Goal: Task Accomplishment & Management: Complete application form

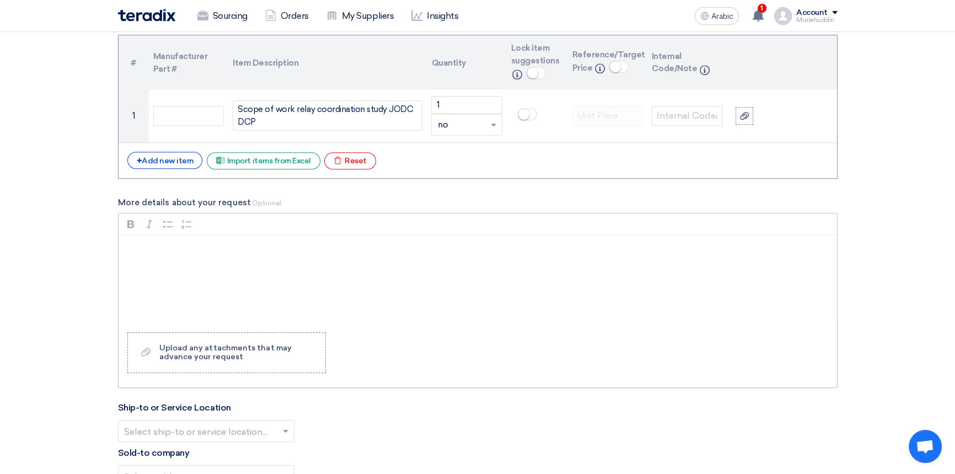
scroll to position [852, 0]
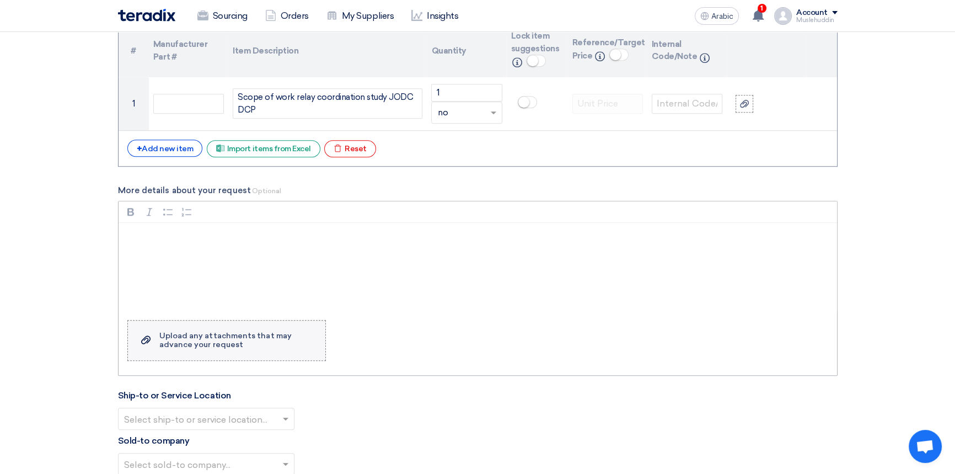
click at [180, 345] on font "Upload any attachments that may advance your request" at bounding box center [225, 340] width 132 height 18
click at [139, 339] on label "Upload a file Upload any attachments that may advance your request" at bounding box center [226, 340] width 199 height 41
click at [0, 0] on input "Upload a file Upload any attachments that may advance your request" at bounding box center [0, 0] width 0 height 0
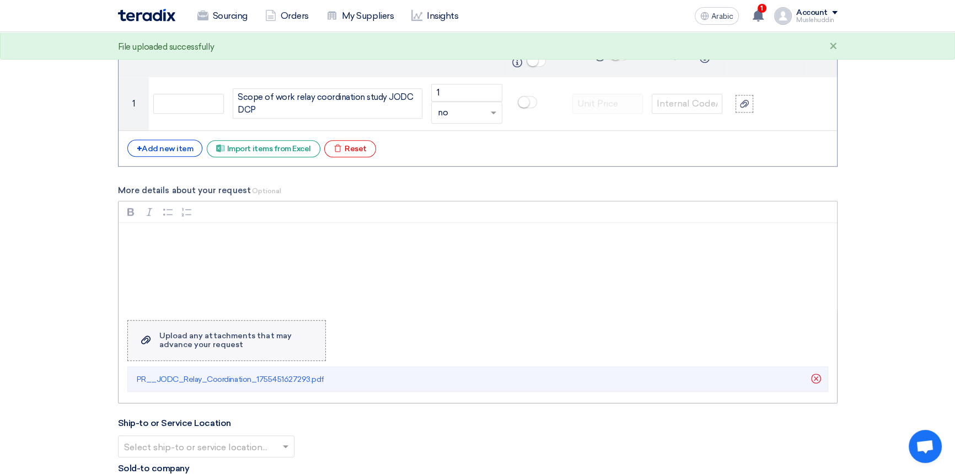
click at [196, 339] on font "Upload any attachments that may advance your request" at bounding box center [225, 340] width 132 height 18
click at [0, 0] on input "Upload a file Upload any attachments that may advance your request" at bounding box center [0, 0] width 0 height 0
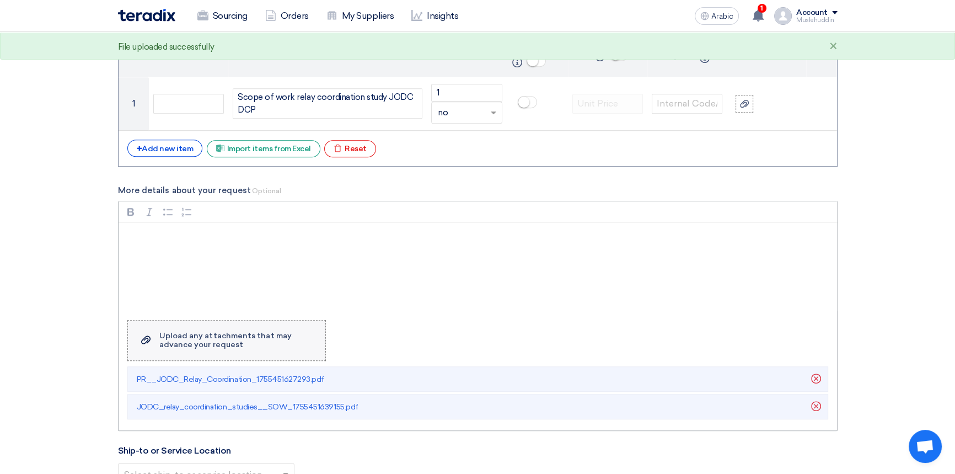
click at [145, 340] on use at bounding box center [145, 339] width 9 height 8
click at [0, 0] on input "Upload a file Upload any attachments that may advance your request" at bounding box center [0, 0] width 0 height 0
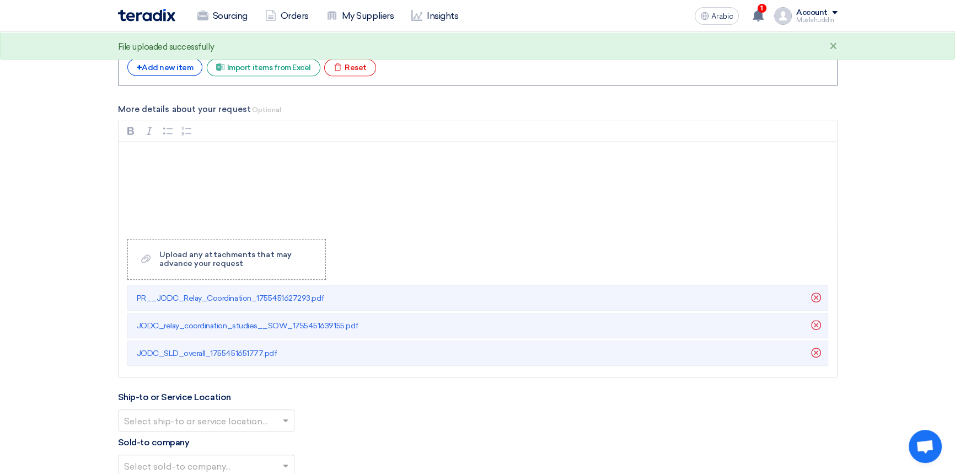
scroll to position [1103, 0]
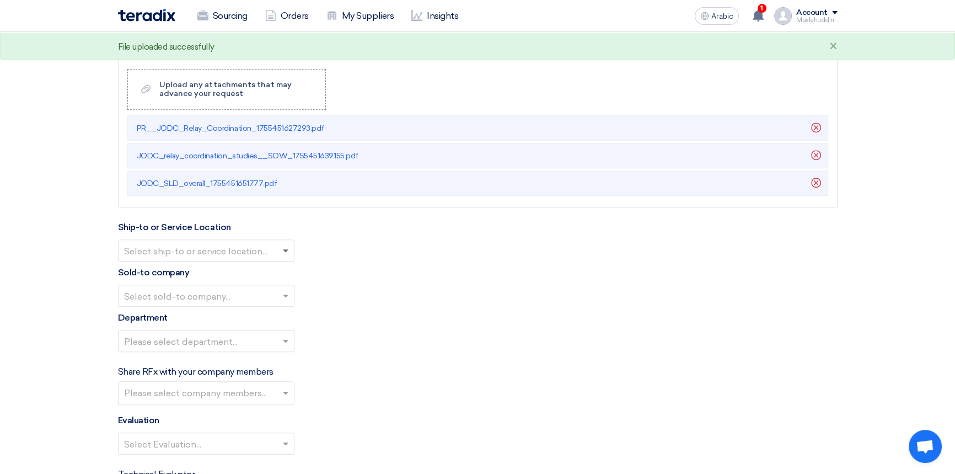
click at [287, 250] on span at bounding box center [286, 251] width 6 height 4
click at [227, 275] on div "STOM Main WH" at bounding box center [206, 272] width 175 height 22
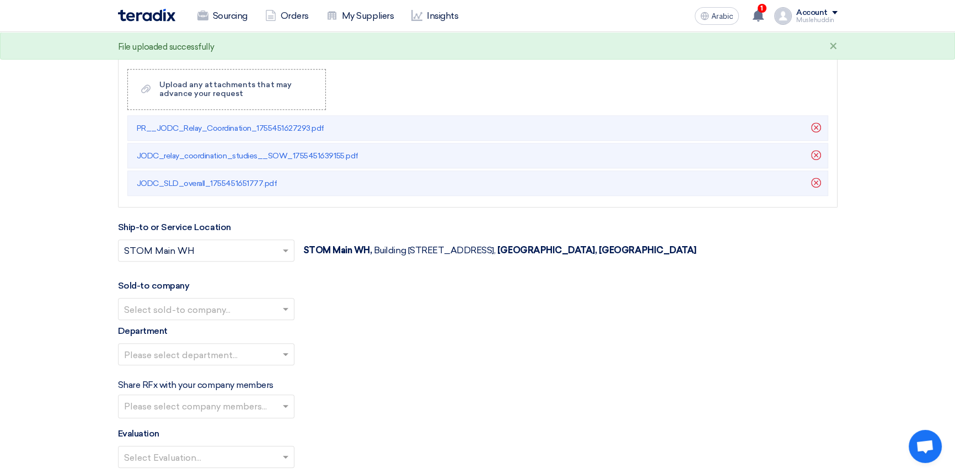
click at [281, 311] on span at bounding box center [287, 308] width 14 height 13
click at [247, 338] on div "STOM" at bounding box center [206, 331] width 175 height 23
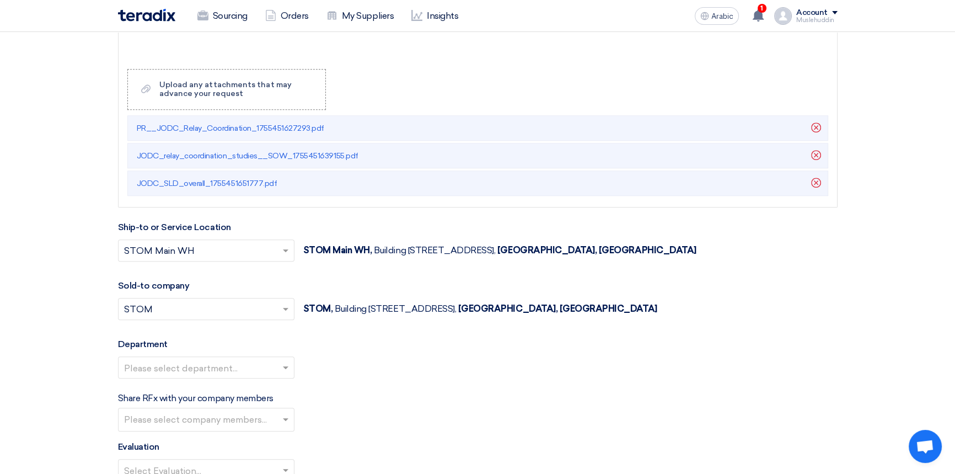
click at [213, 252] on input "text" at bounding box center [200, 251] width 153 height 18
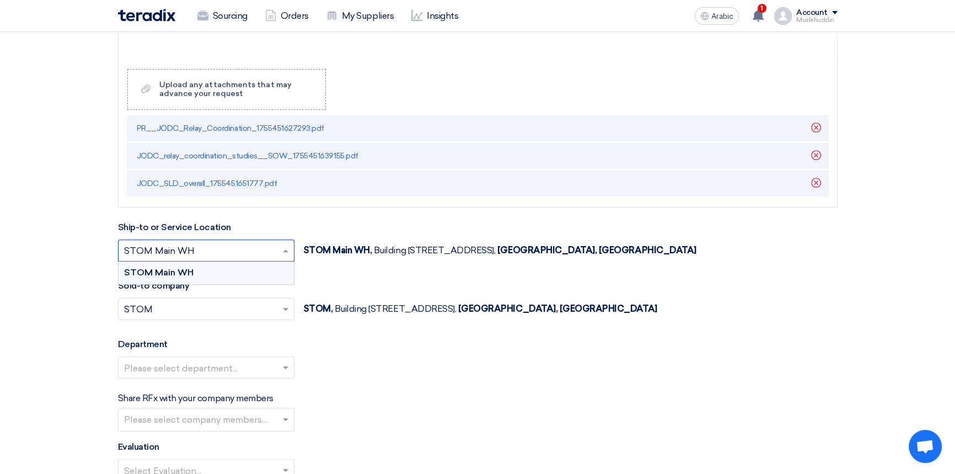
click at [215, 252] on input "text" at bounding box center [200, 251] width 153 height 18
click at [393, 231] on div "Ship-to or Service Location Select ship-to or service location... × STOM Main W…" at bounding box center [478, 248] width 720 height 54
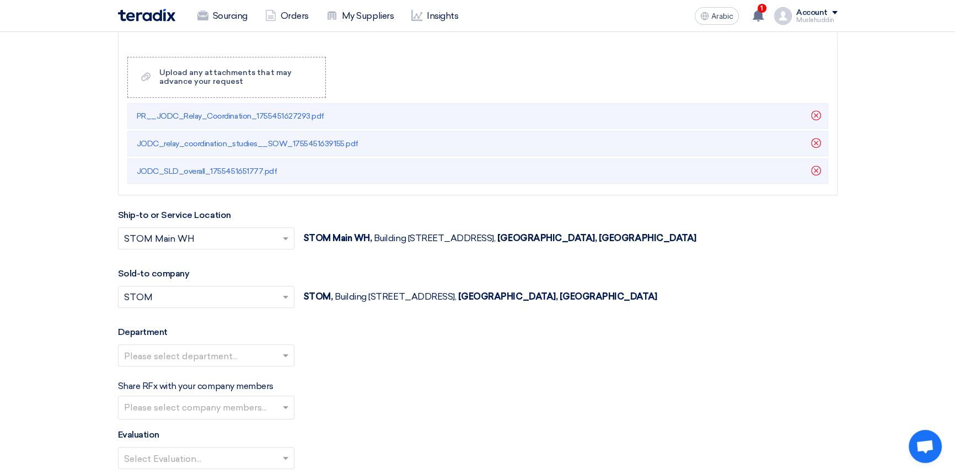
scroll to position [1203, 0]
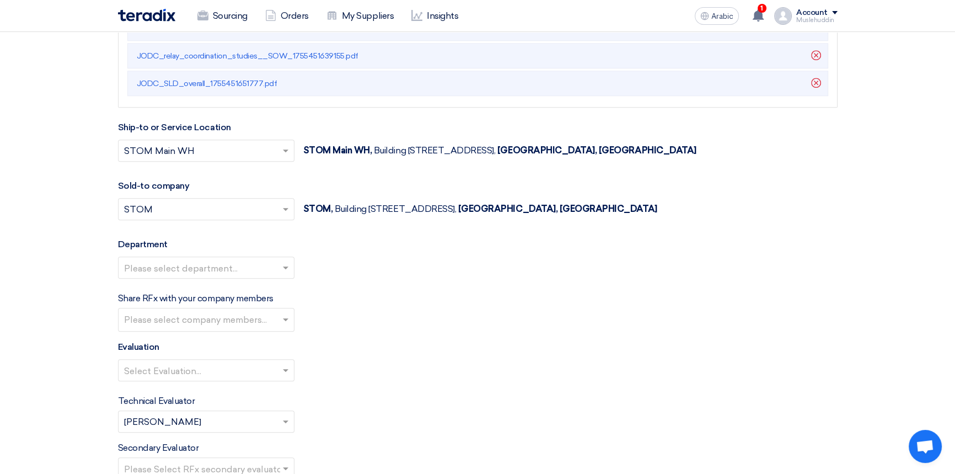
click at [202, 131] on font "Ship-to or Service Location" at bounding box center [174, 127] width 113 height 10
click at [345, 131] on div "Ship-to or Service Location Select ship-to or service location... × STOM Main W…" at bounding box center [478, 148] width 720 height 54
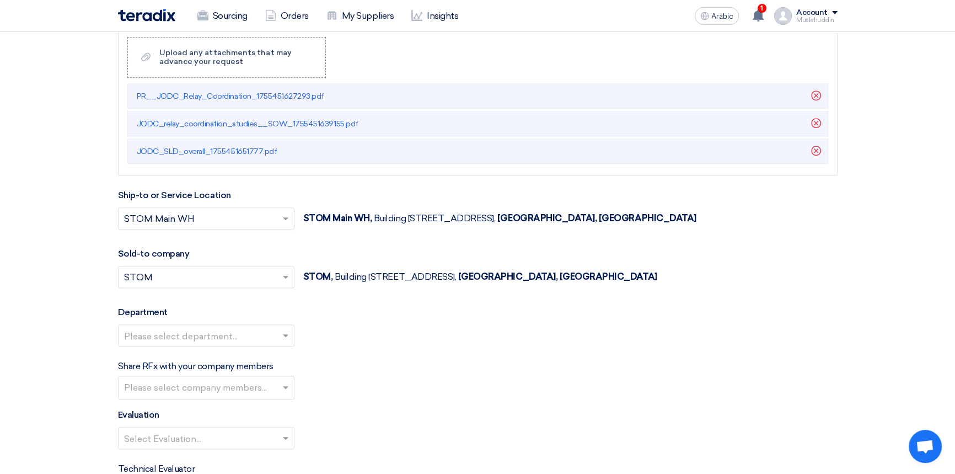
scroll to position [1003, 0]
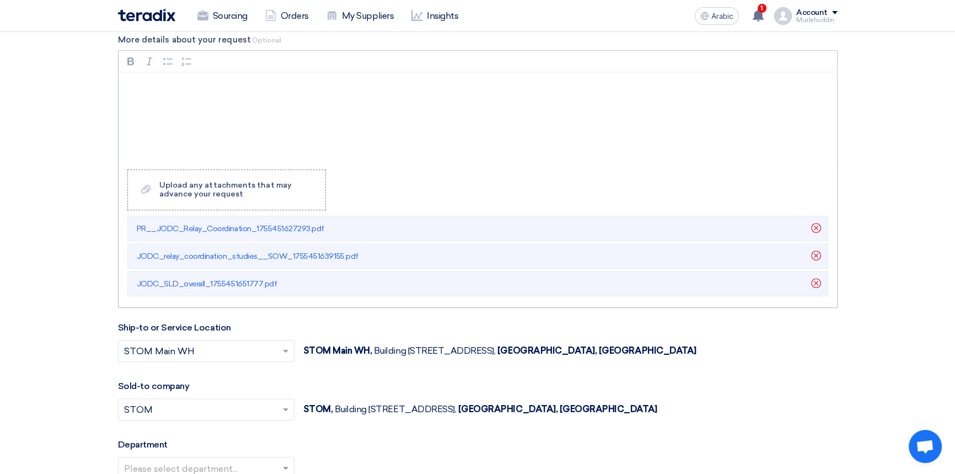
click at [202, 101] on div "Rich Text Editor, main" at bounding box center [478, 116] width 719 height 88
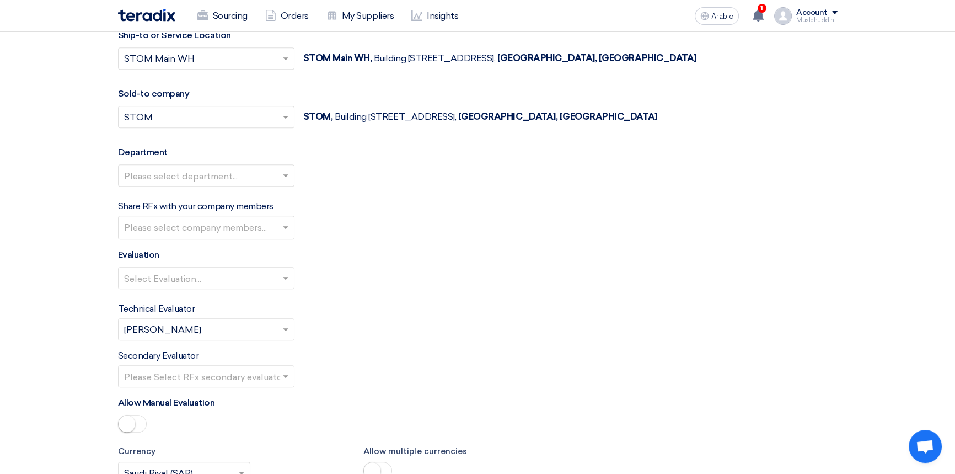
scroll to position [1303, 0]
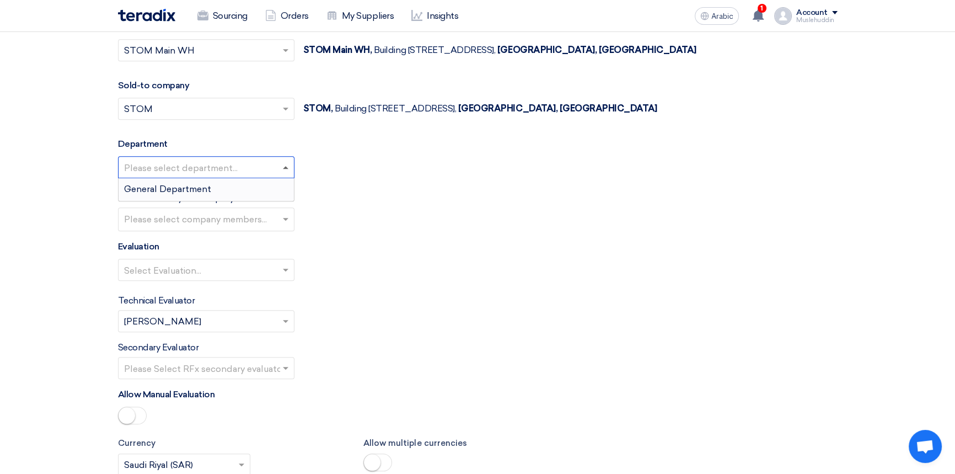
click at [285, 169] on span at bounding box center [286, 167] width 6 height 3
click at [232, 190] on div "General Department" at bounding box center [206, 189] width 175 height 22
click at [285, 224] on input "text" at bounding box center [207, 220] width 167 height 18
click at [361, 211] on div "Share RFx with your company members Please select company members..." at bounding box center [478, 211] width 720 height 40
click at [282, 271] on span at bounding box center [287, 269] width 14 height 13
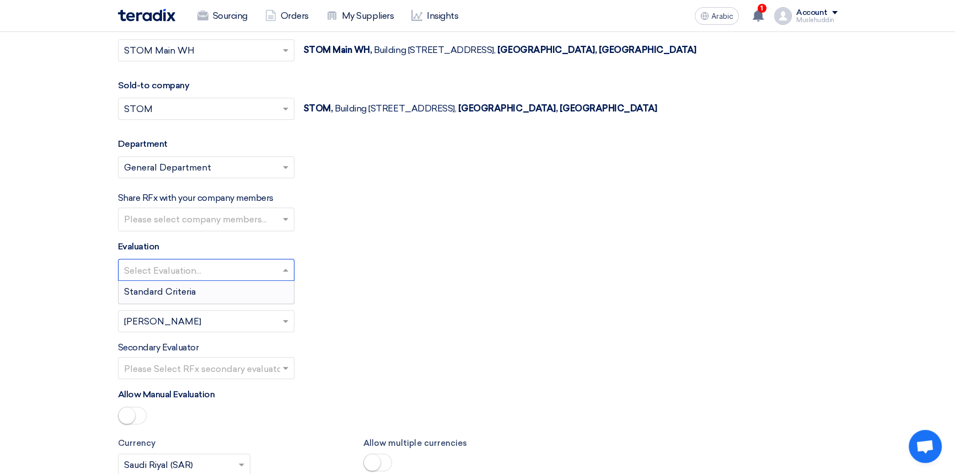
click at [264, 289] on div "Standard Criteria" at bounding box center [206, 292] width 175 height 22
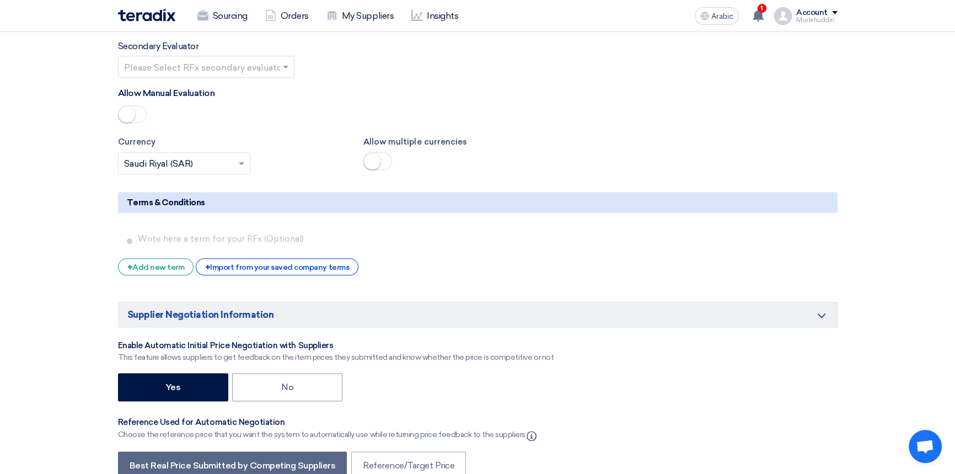
scroll to position [1855, 0]
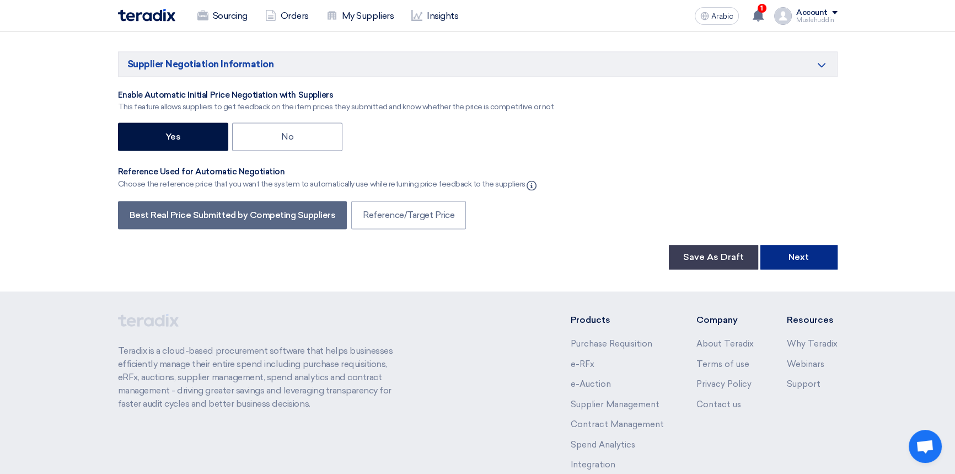
click at [792, 264] on button "Next" at bounding box center [798, 257] width 77 height 24
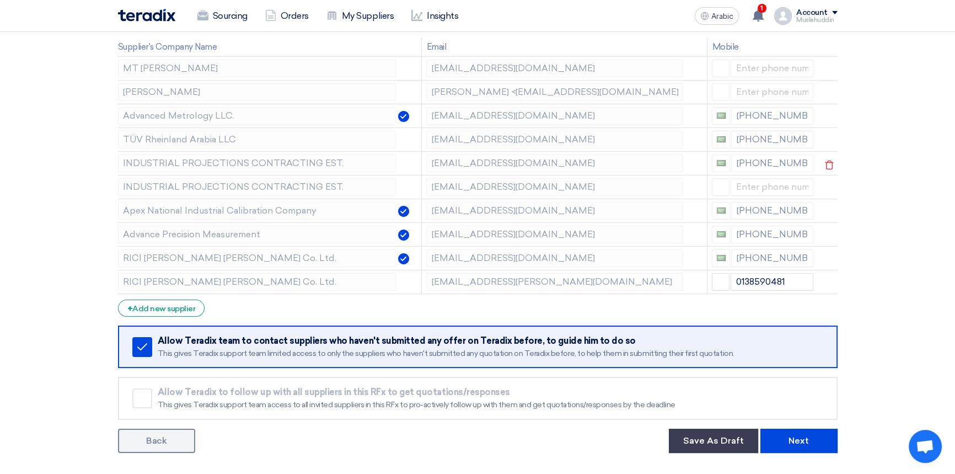
scroll to position [150, 0]
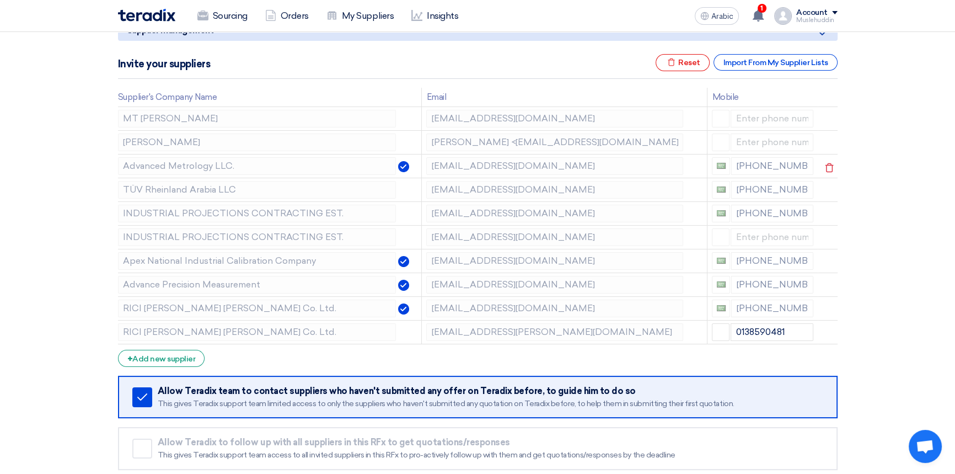
click at [405, 167] on img at bounding box center [403, 166] width 11 height 11
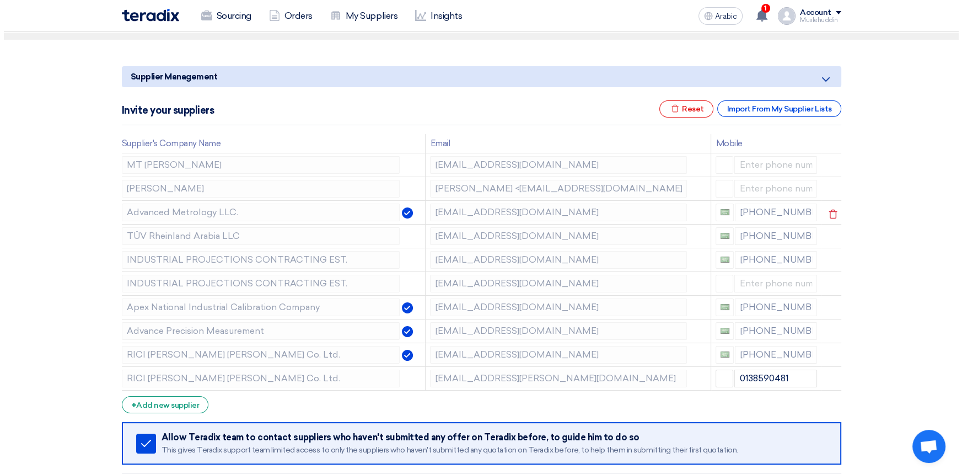
scroll to position [50, 0]
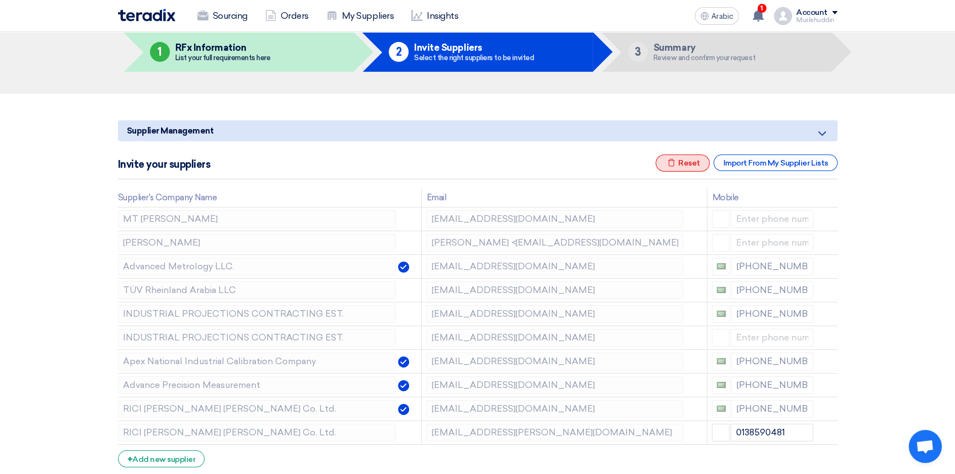
click at [682, 165] on font "Reset" at bounding box center [689, 162] width 22 height 9
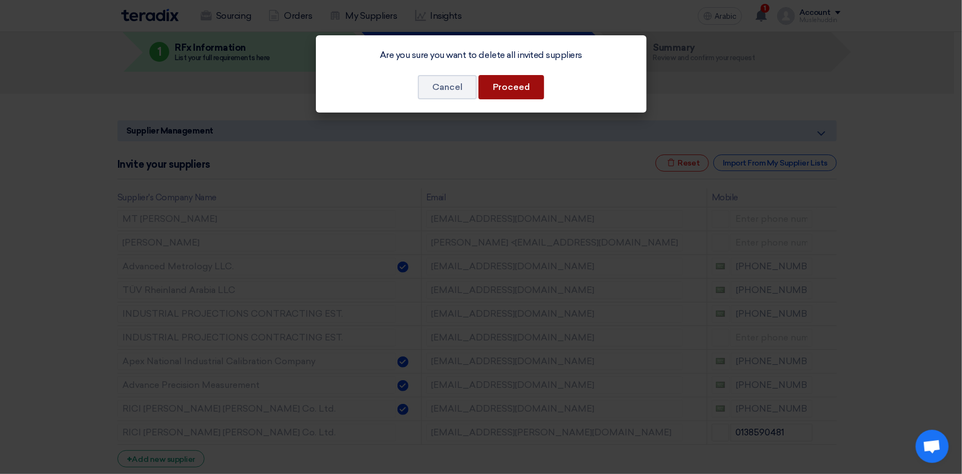
click at [507, 95] on button "Proceed" at bounding box center [512, 87] width 66 height 24
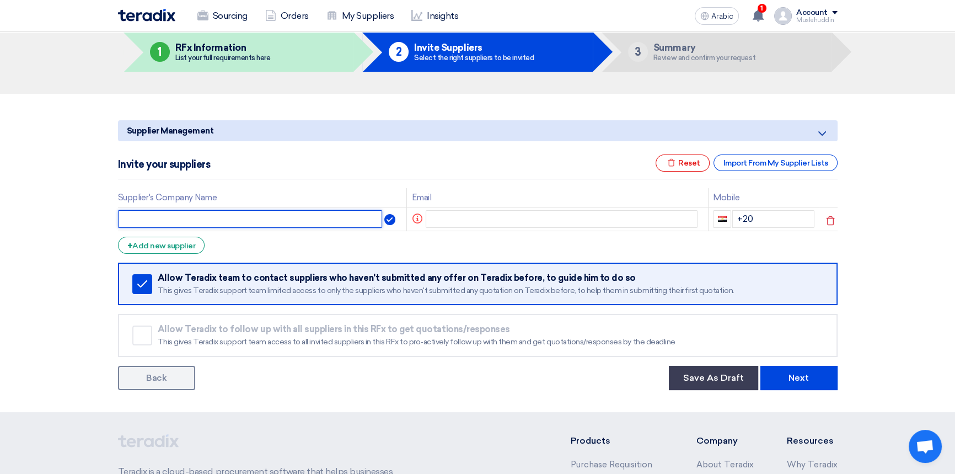
click at [188, 219] on input "text" at bounding box center [250, 219] width 265 height 18
type input "[PERSON_NAME]"
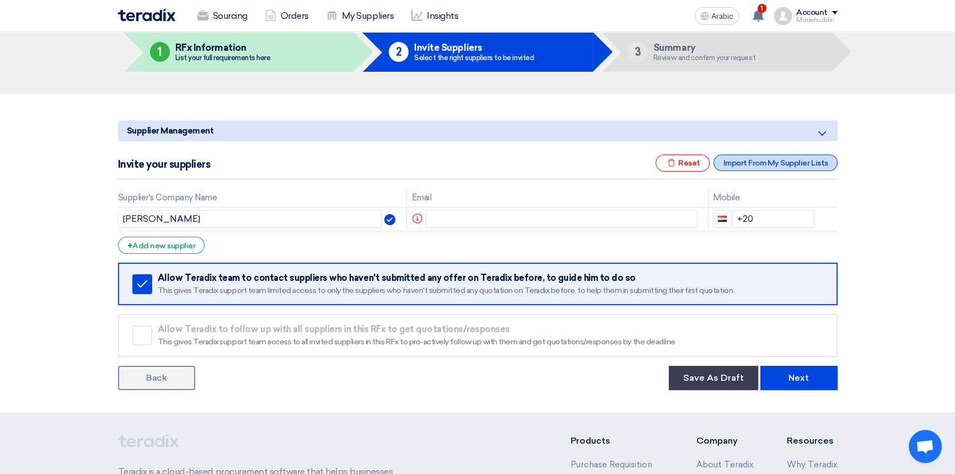
click at [756, 166] on font "Import From My Supplier Lists" at bounding box center [775, 162] width 105 height 9
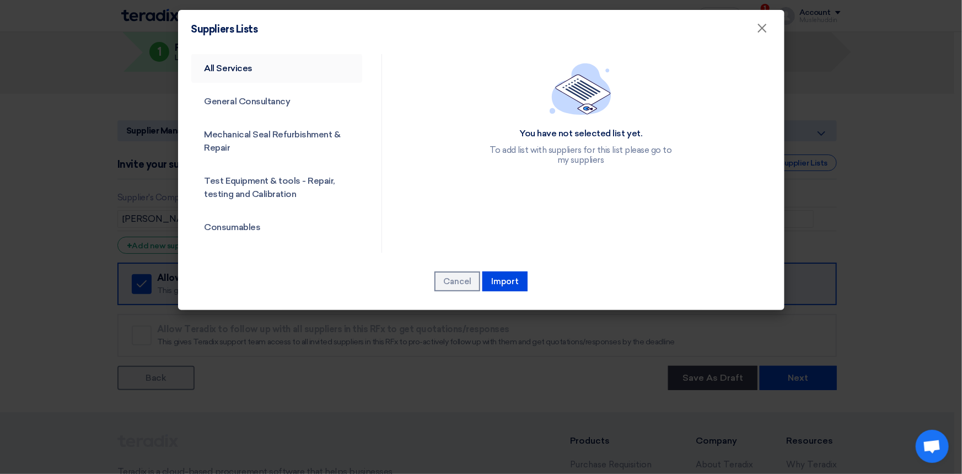
click at [240, 71] on font "All Services" at bounding box center [229, 68] width 48 height 10
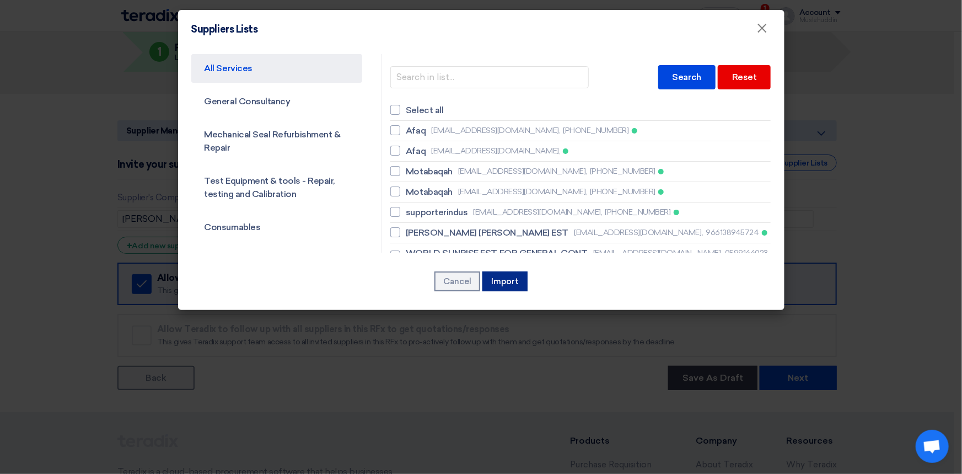
click at [501, 281] on font "Import" at bounding box center [505, 281] width 28 height 10
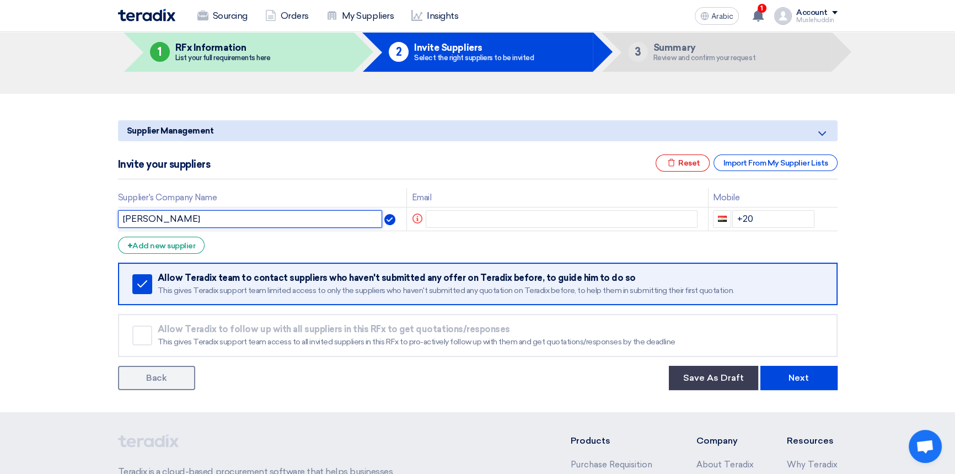
drag, startPoint x: 184, startPoint y: 221, endPoint x: 38, endPoint y: 210, distance: 146.6
click at [39, 210] on section "Supplier Management Minimize/Maximize Category Invite your suppliers Excel file…" at bounding box center [477, 253] width 955 height 318
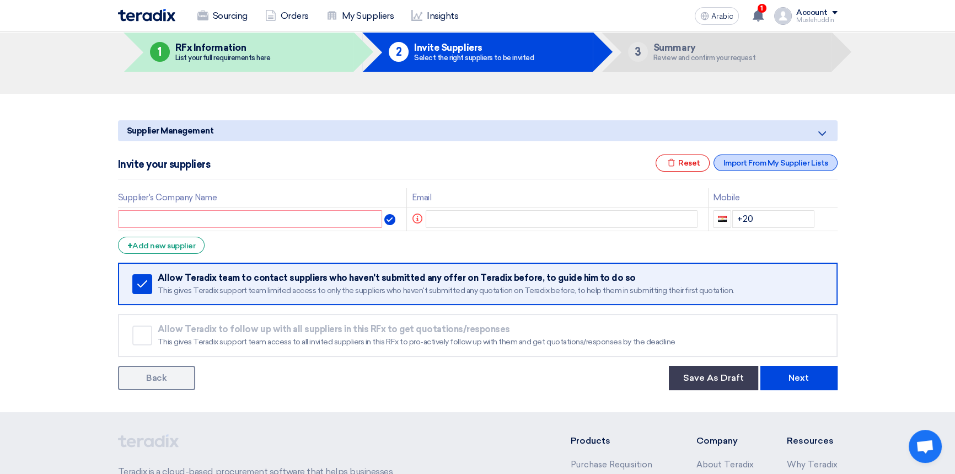
click at [778, 162] on font "Import From My Supplier Lists" at bounding box center [775, 162] width 105 height 9
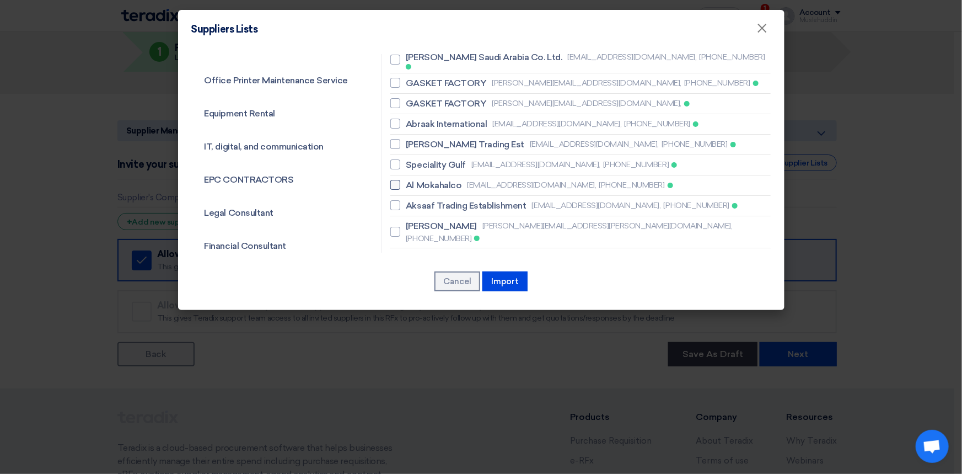
scroll to position [601, 0]
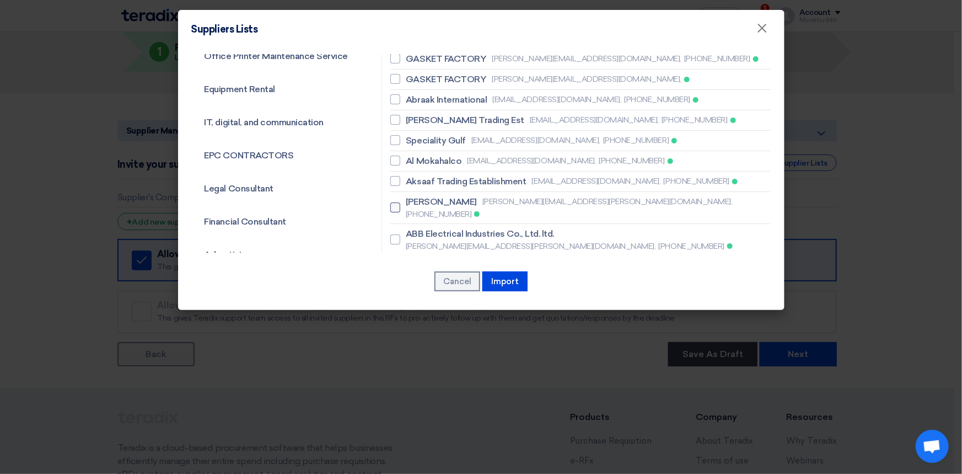
click at [483, 197] on font "[PERSON_NAME][EMAIL_ADDRESS][PERSON_NAME][DOMAIN_NAME]," at bounding box center [608, 201] width 250 height 9
checkbox input "true"
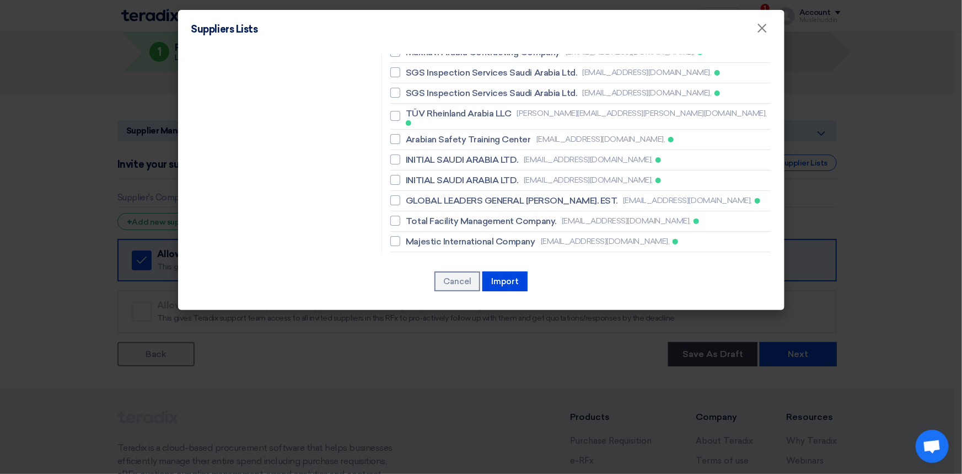
scroll to position [1604, 0]
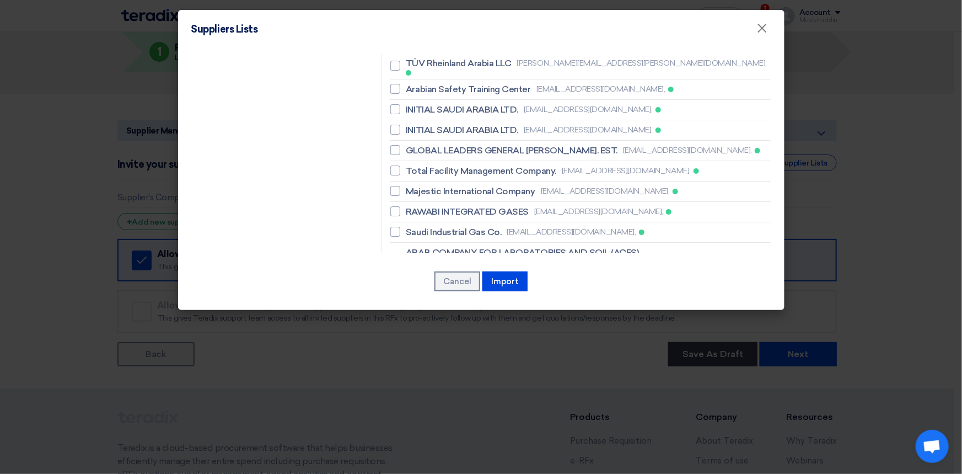
click at [513, 358] on font "[EMAIL_ADDRESS][DOMAIN_NAME]," at bounding box center [531, 362] width 129 height 9
checkbox input "true"
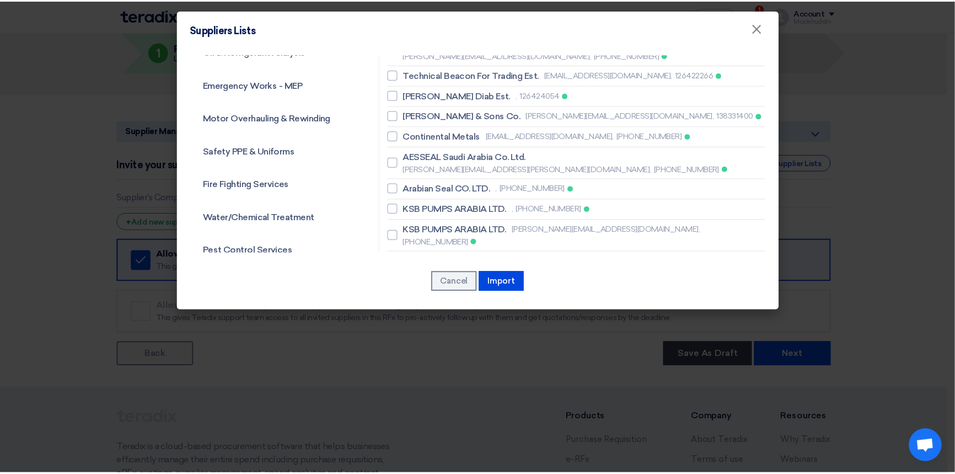
scroll to position [0, 0]
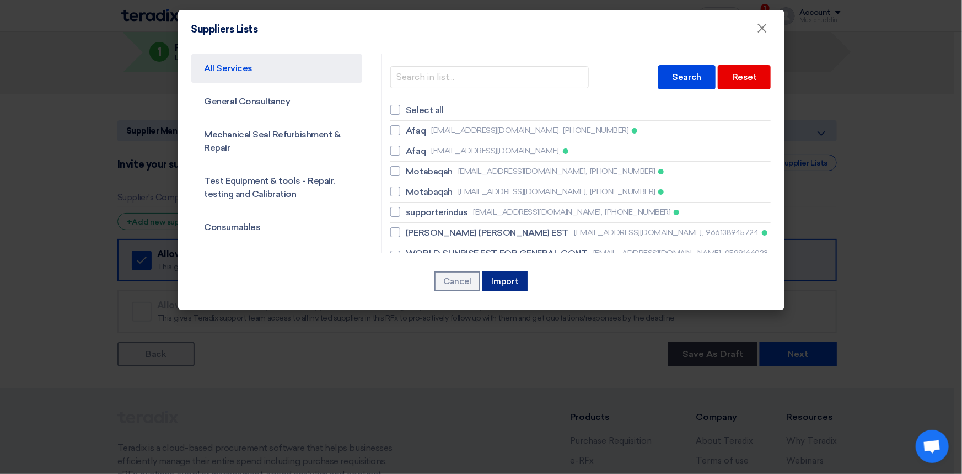
click at [521, 286] on button "Import" at bounding box center [505, 281] width 45 height 20
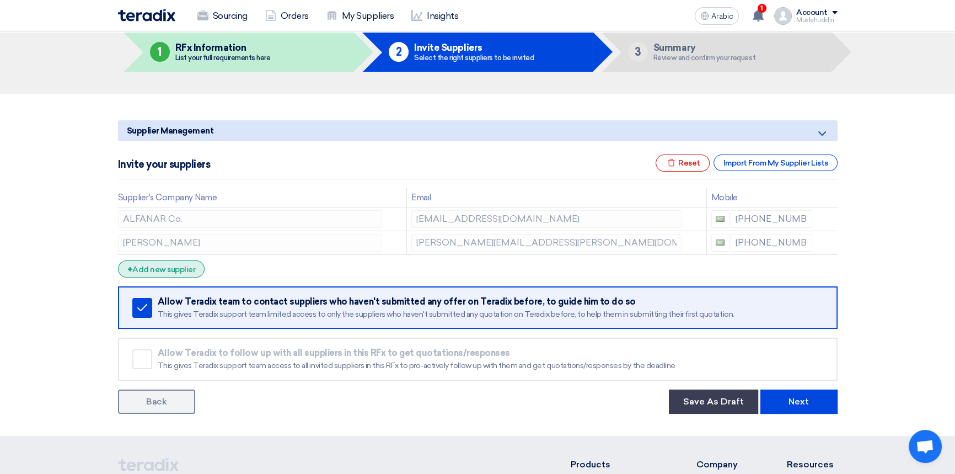
click at [162, 271] on font "Add new supplier" at bounding box center [163, 269] width 63 height 9
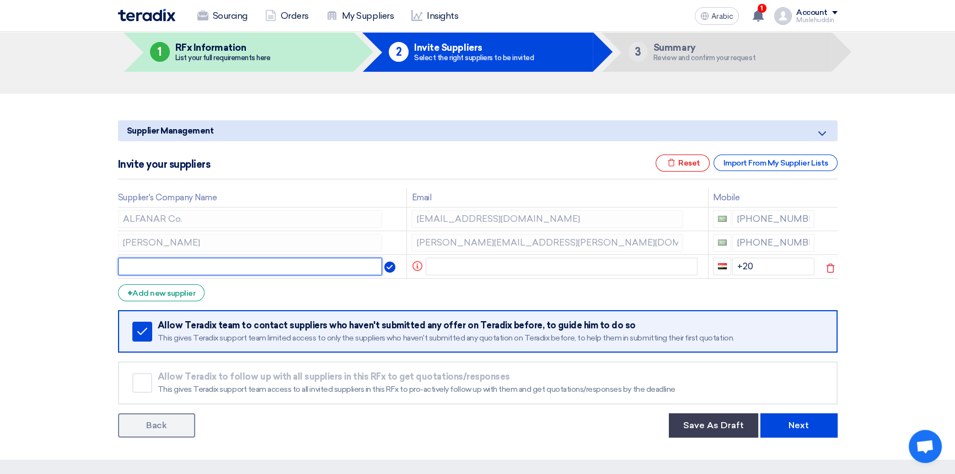
click at [325, 266] on input "text" at bounding box center [250, 267] width 265 height 18
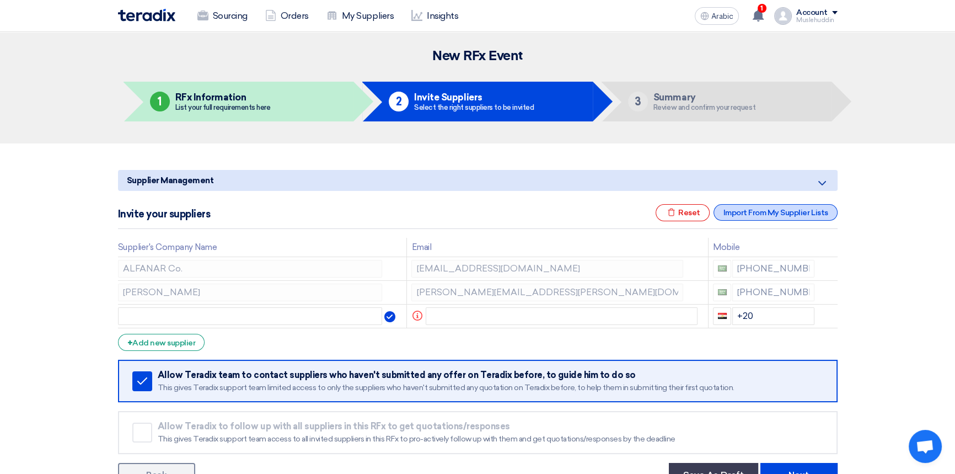
click at [770, 210] on font "Import From My Supplier Lists" at bounding box center [775, 212] width 105 height 9
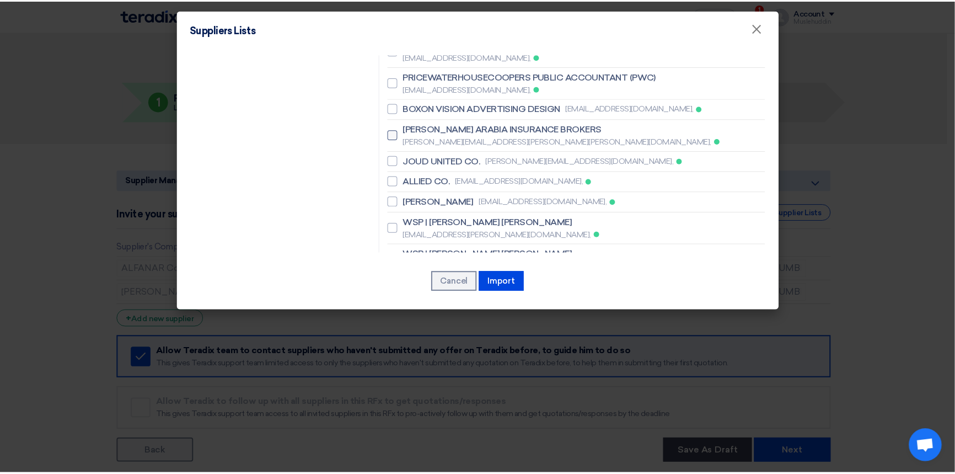
scroll to position [2557, 0]
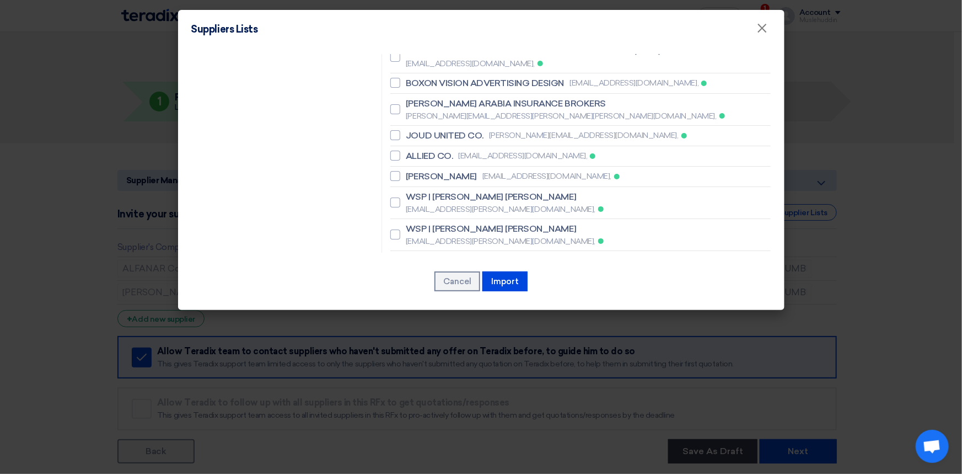
click at [533, 451] on font "[EMAIL_ADDRESS][DOMAIN_NAME]," at bounding box center [585, 455] width 129 height 9
checkbox input "true"
drag, startPoint x: 497, startPoint y: 281, endPoint x: 635, endPoint y: 280, distance: 137.9
click at [498, 281] on font "Import" at bounding box center [505, 281] width 28 height 10
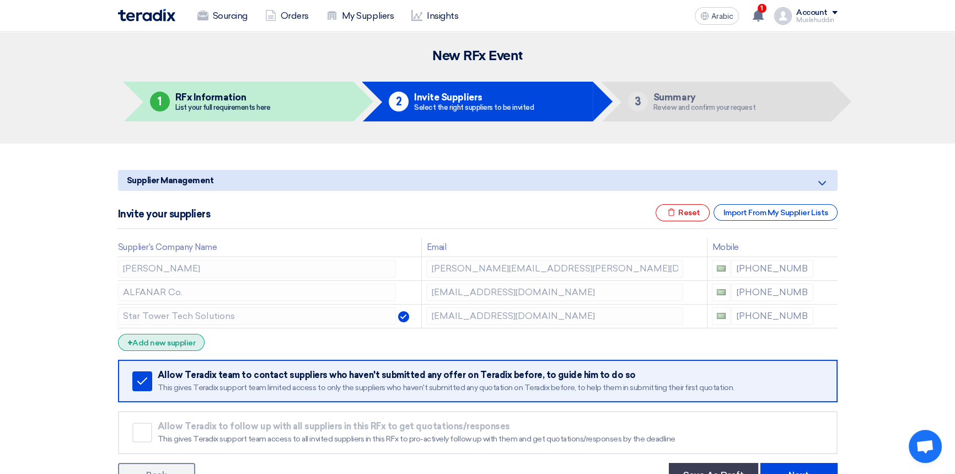
click at [176, 347] on div "+ Add new supplier" at bounding box center [161, 342] width 87 height 17
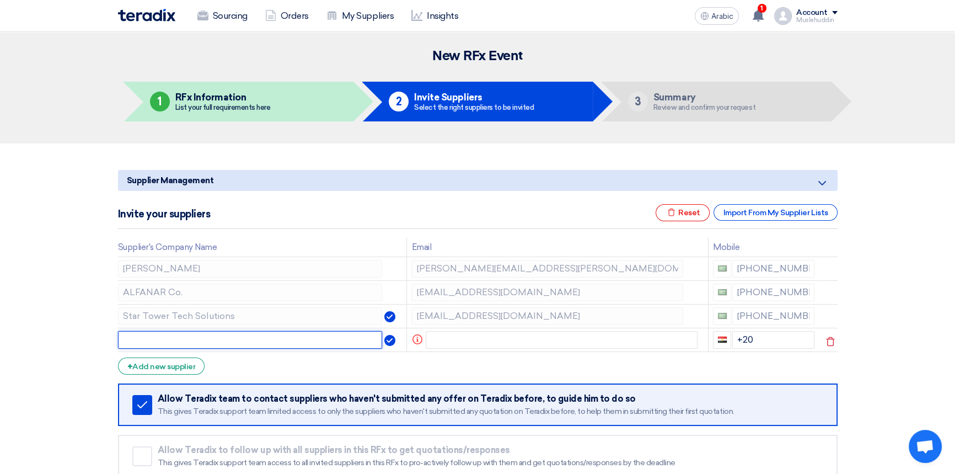
click at [347, 340] on input "text" at bounding box center [250, 340] width 265 height 18
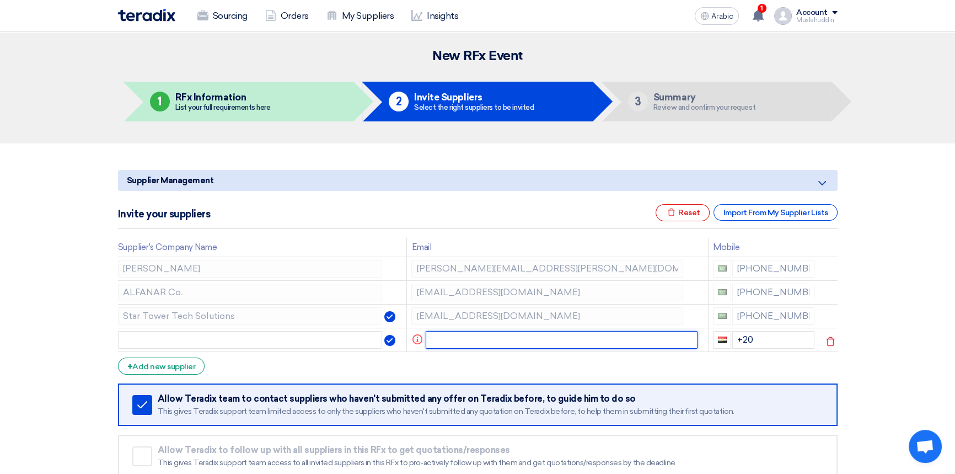
click at [593, 343] on input "text" at bounding box center [562, 340] width 272 height 18
paste input "[PERSON_NAME][EMAIL_ADDRESS][DOMAIN_NAME]"
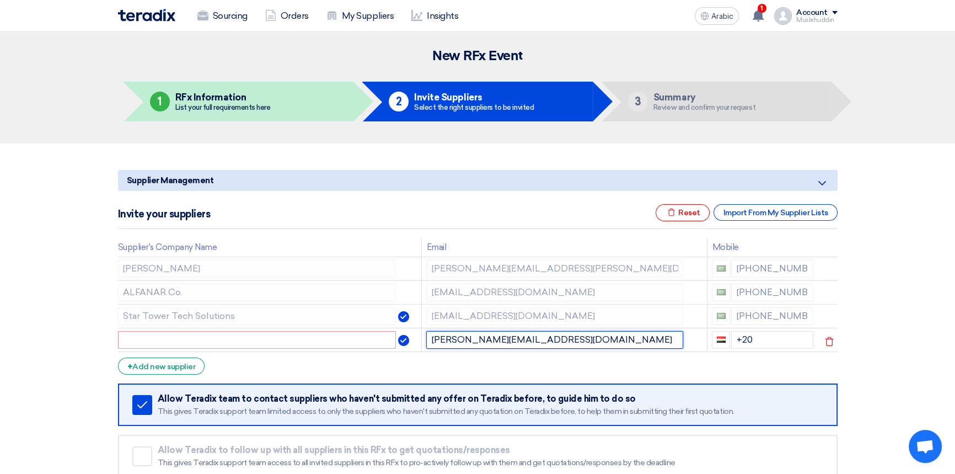
type input "[PERSON_NAME][EMAIL_ADDRESS][DOMAIN_NAME]"
click at [352, 335] on input "text" at bounding box center [257, 340] width 278 height 18
click at [366, 343] on input "text" at bounding box center [257, 340] width 278 height 18
paste input "ARAB TECHNIQUE Co."
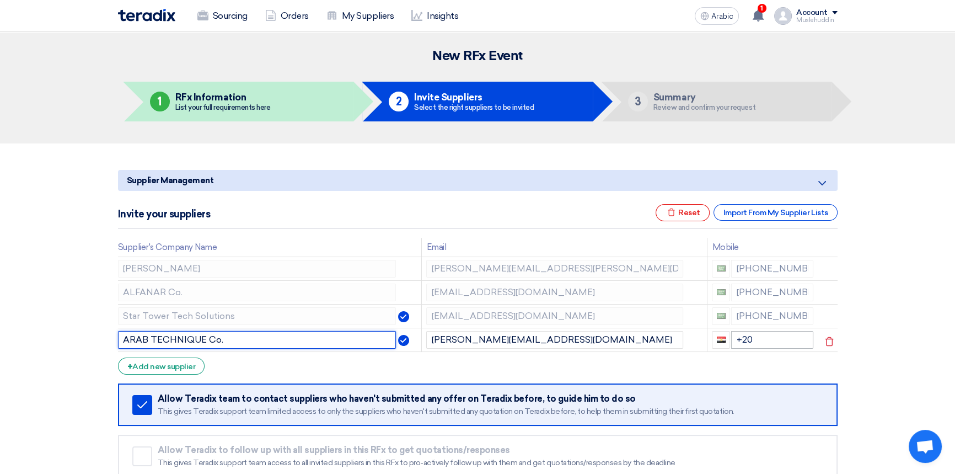
type input "ARAB TECHNIQUE Co."
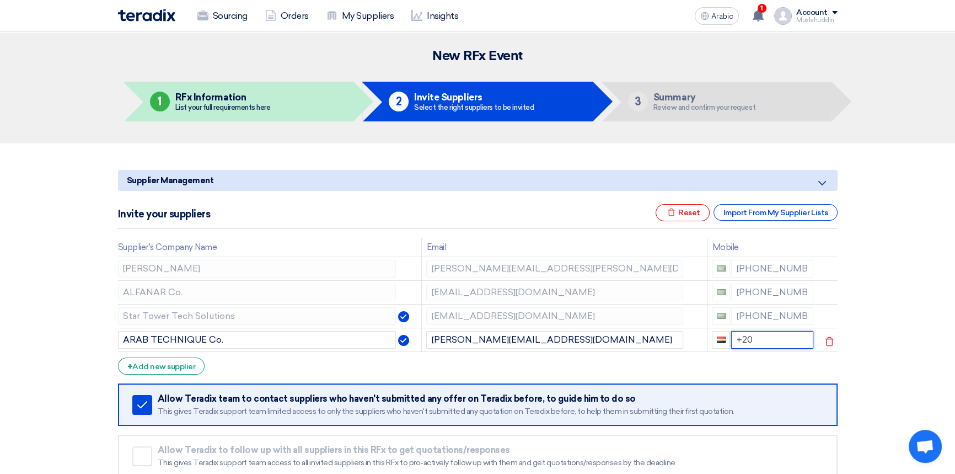
click at [763, 347] on input "+20" at bounding box center [772, 340] width 82 height 18
drag, startPoint x: 750, startPoint y: 336, endPoint x: 723, endPoint y: 341, distance: 27.4
click at [723, 341] on div "+20" at bounding box center [762, 340] width 101 height 18
paste input "966-506087008 / +9"
type input "[PHONE_NUMBER] / +9"
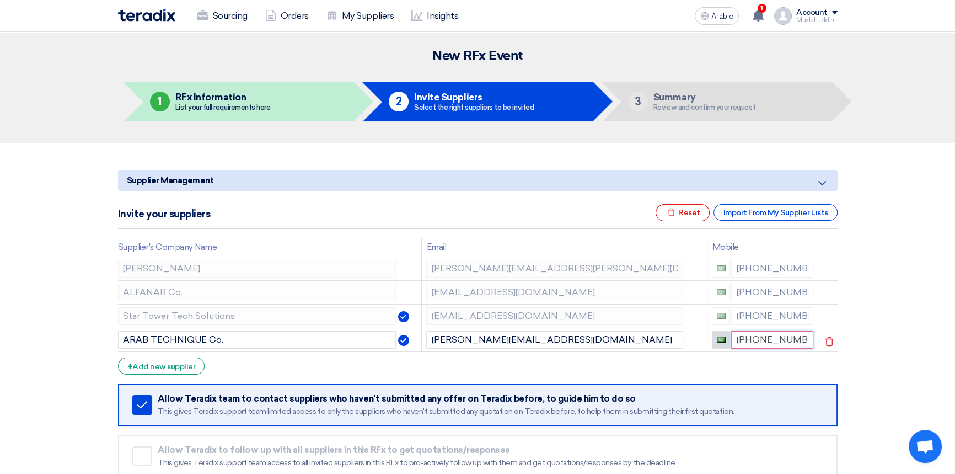
scroll to position [0, 18]
click at [872, 308] on section "Supplier Management Minimize/Maximize Category Invite your suppliers Excel file…" at bounding box center [477, 337] width 955 height 389
click at [910, 305] on section "Supplier Management Minimize/Maximize Category Invite your suppliers Excel file…" at bounding box center [477, 337] width 955 height 389
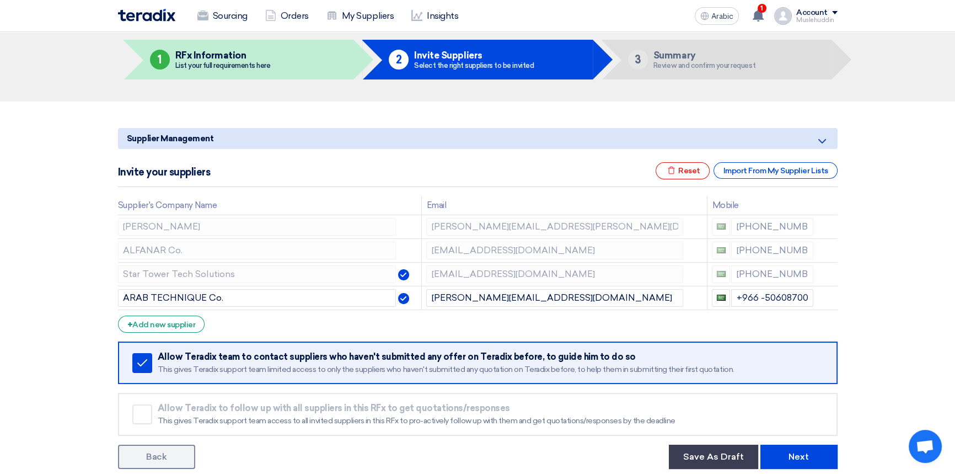
scroll to position [100, 0]
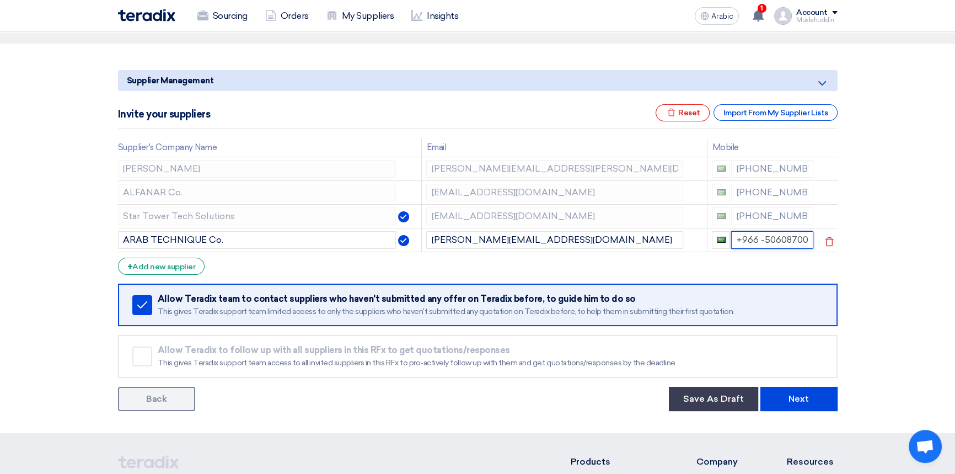
click at [757, 241] on input "+966 -506087008/" at bounding box center [772, 240] width 82 height 18
type input "[PHONE_NUMBER]"
click at [874, 218] on section "Supplier Management Minimize/Maximize Category Invite your suppliers Excel file…" at bounding box center [477, 238] width 955 height 389
click at [735, 239] on input "[PHONE_NUMBER]" at bounding box center [772, 240] width 82 height 18
click at [907, 256] on section "Supplier Management Minimize/Maximize Category Invite your suppliers Excel file…" at bounding box center [477, 238] width 955 height 389
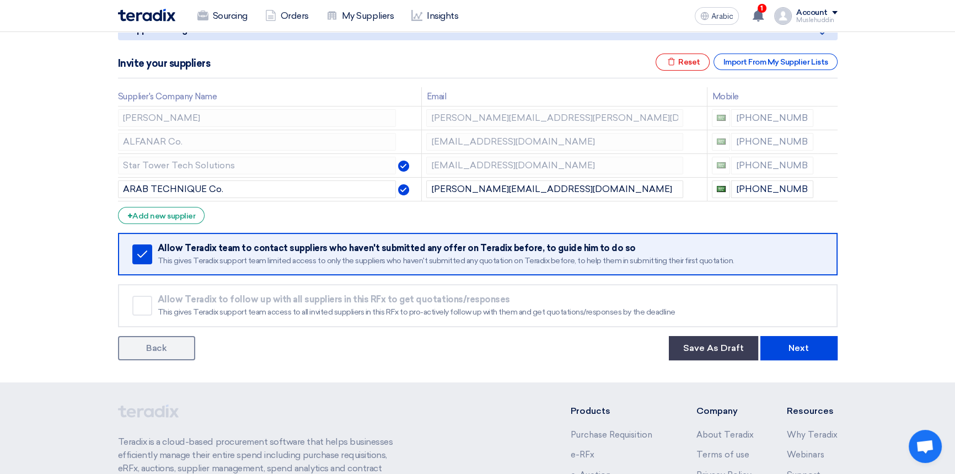
scroll to position [150, 0]
click at [185, 219] on font "Add new supplier" at bounding box center [163, 216] width 63 height 9
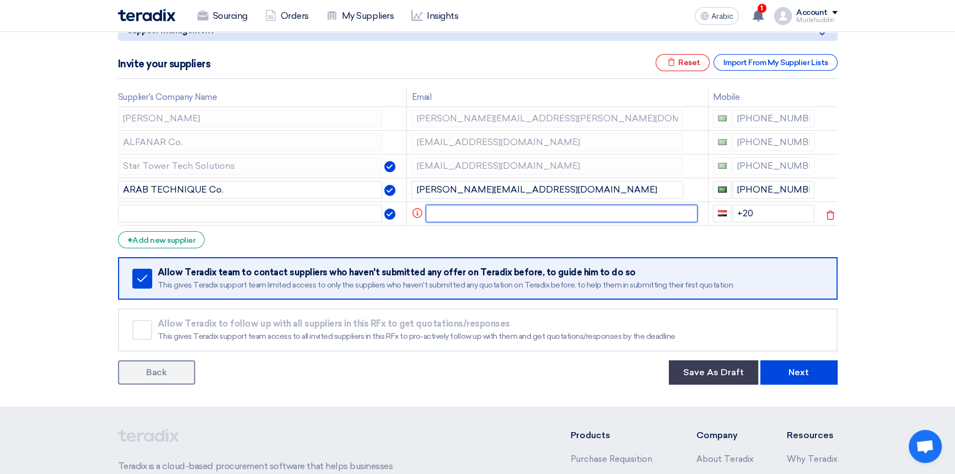
click at [586, 215] on input "text" at bounding box center [562, 214] width 272 height 18
paste input "[EMAIL_ADDRESS][DOMAIN_NAME]"
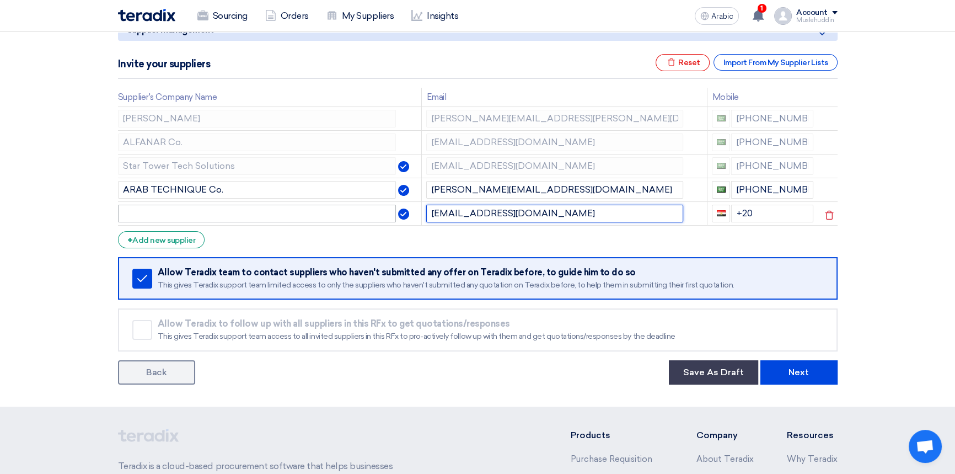
type input "[EMAIL_ADDRESS][DOMAIN_NAME]"
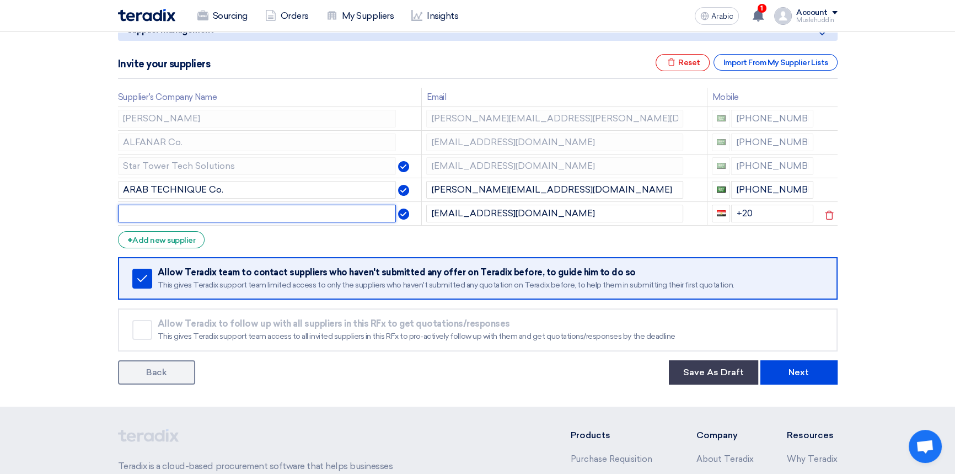
click at [270, 211] on input "text" at bounding box center [257, 214] width 278 height 18
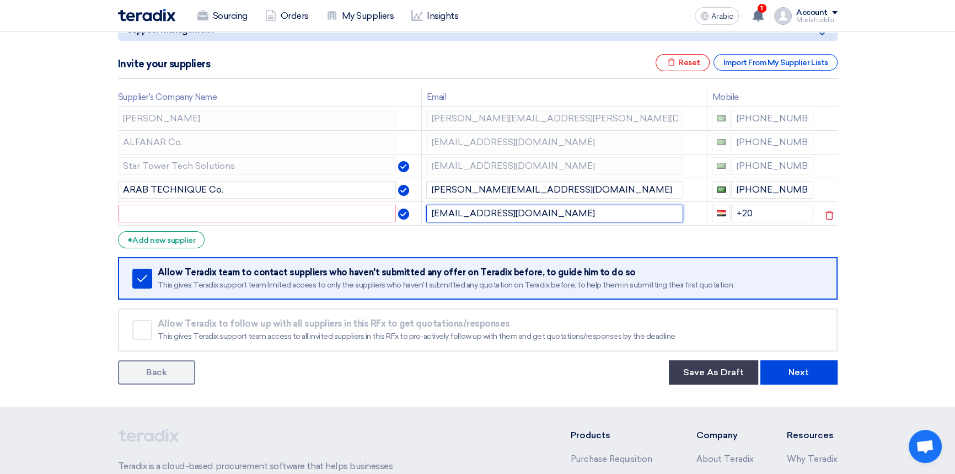
drag, startPoint x: 527, startPoint y: 212, endPoint x: 400, endPoint y: 213, distance: 126.3
click at [400, 213] on tr "[EMAIL_ADDRESS][DOMAIN_NAME] +20" at bounding box center [478, 213] width 720 height 24
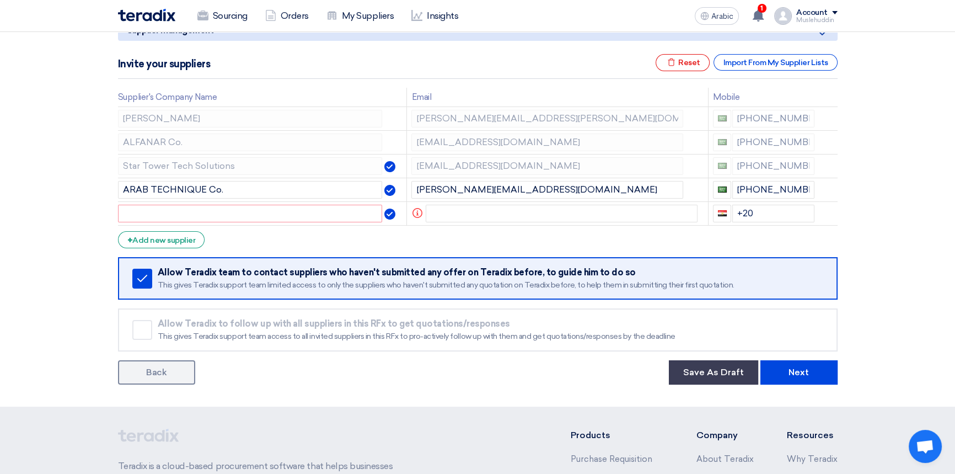
click at [876, 236] on section "Supplier Management Minimize/Maximize Category Invite your suppliers Excel file…" at bounding box center [477, 199] width 955 height 413
click at [225, 215] on input "text" at bounding box center [250, 214] width 265 height 18
type input "SSK"
click at [460, 217] on input "text" at bounding box center [562, 214] width 272 height 18
paste input "[PERSON_NAME][EMAIL_ADDRESS][DOMAIN_NAME]"
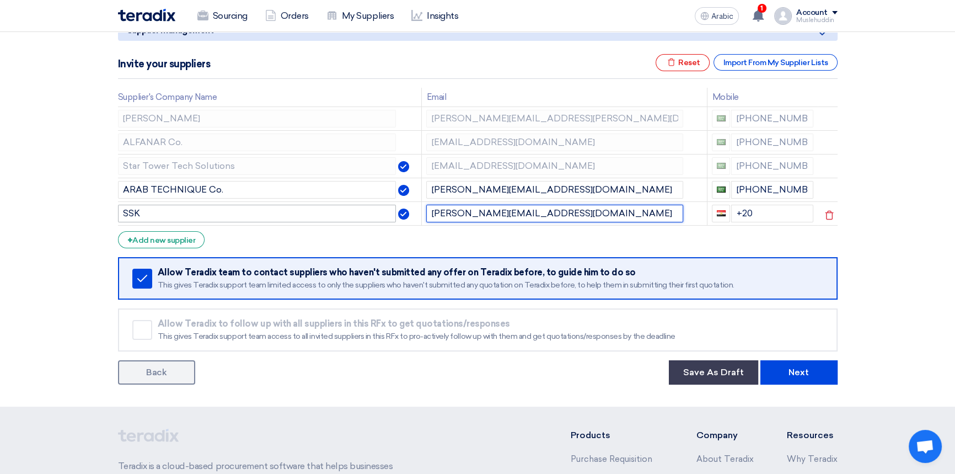
type input "[PERSON_NAME][EMAIL_ADDRESS][DOMAIN_NAME]"
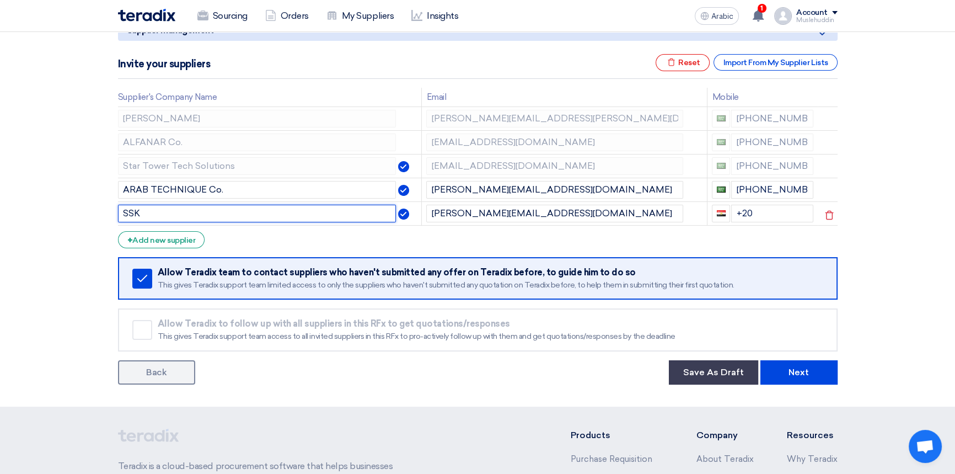
click at [276, 213] on input "SSK" at bounding box center [257, 214] width 278 height 18
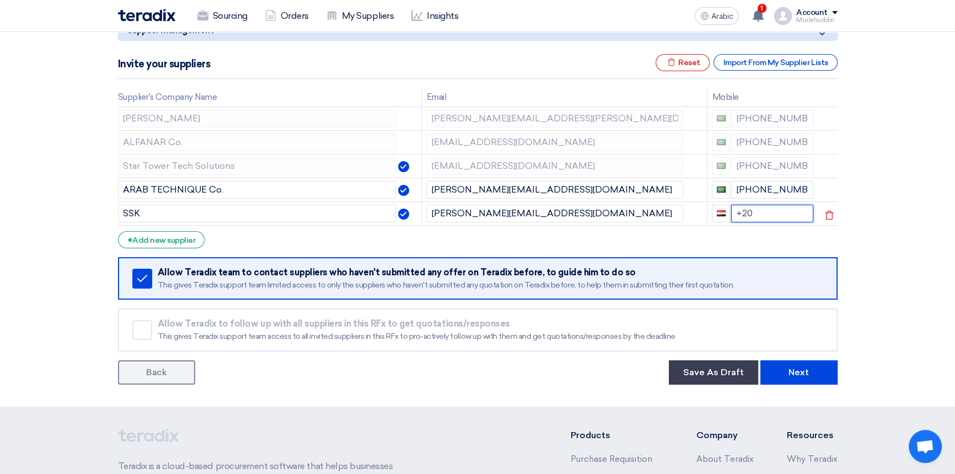
drag, startPoint x: 758, startPoint y: 213, endPoint x: 690, endPoint y: 213, distance: 67.8
click at [690, 213] on tr "SSK [PERSON_NAME][EMAIL_ADDRESS][DOMAIN_NAME] +20" at bounding box center [478, 213] width 720 height 24
type input "[PHONE_NUMBER]"
click at [928, 235] on section "Supplier Management Minimize/Maximize Category Invite your suppliers Excel file…" at bounding box center [477, 199] width 955 height 413
click at [794, 375] on font "Next" at bounding box center [799, 372] width 20 height 10
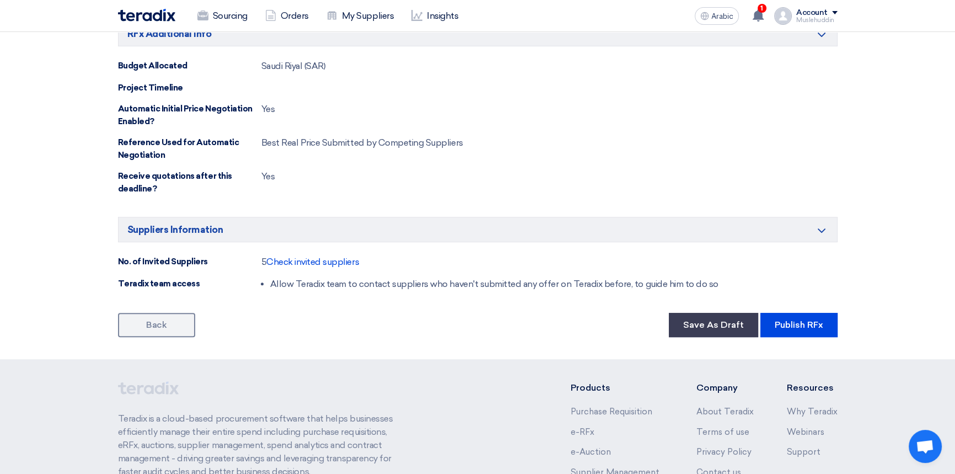
scroll to position [551, 0]
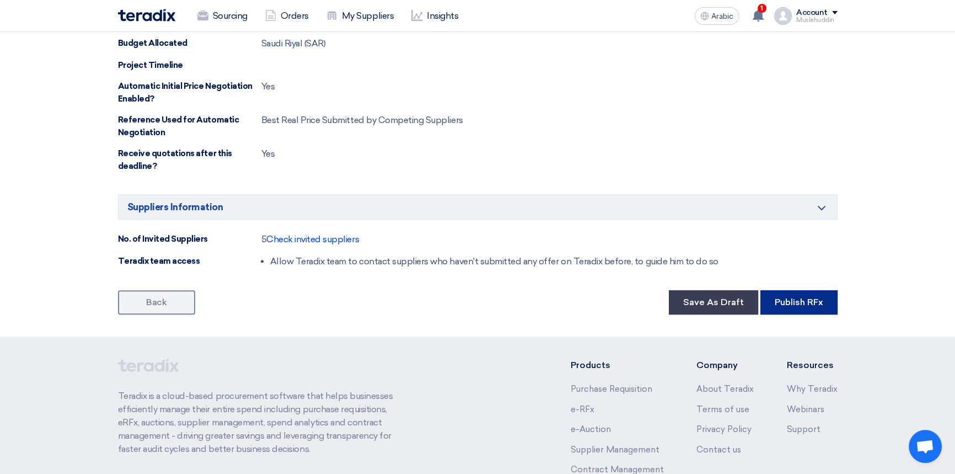
click at [810, 307] on font "Publish RFx" at bounding box center [799, 302] width 49 height 10
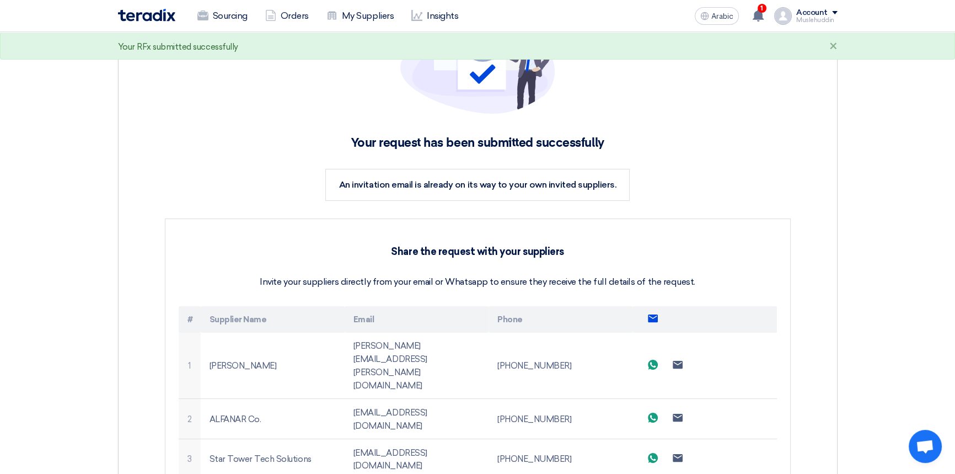
scroll to position [301, 0]
